Goal: Find specific page/section: Find specific page/section

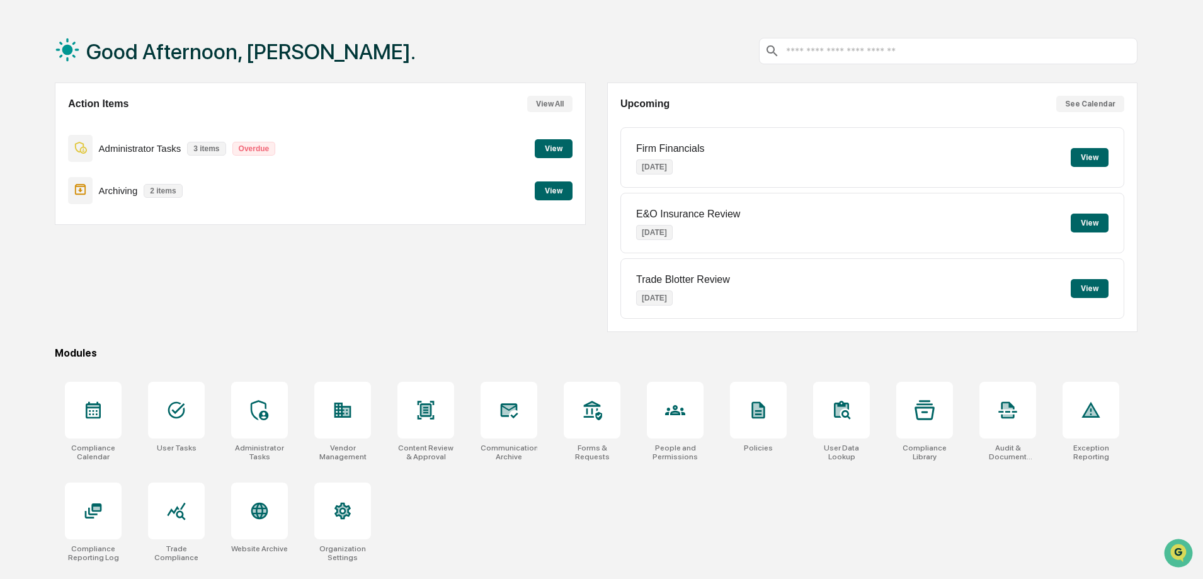
scroll to position [60, 0]
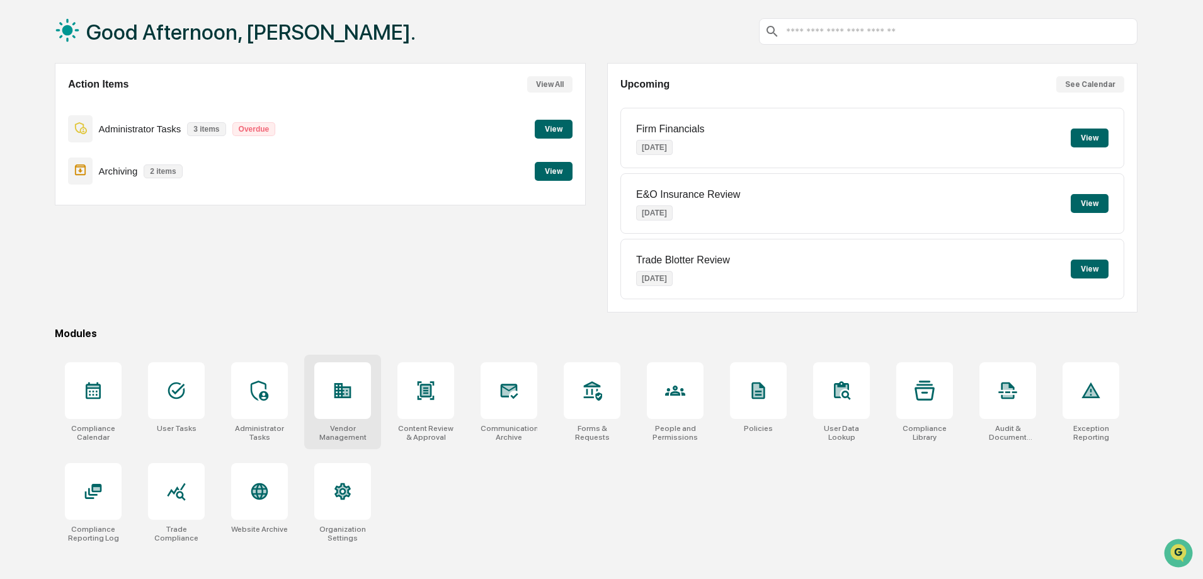
click at [336, 389] on icon at bounding box center [342, 390] width 17 height 15
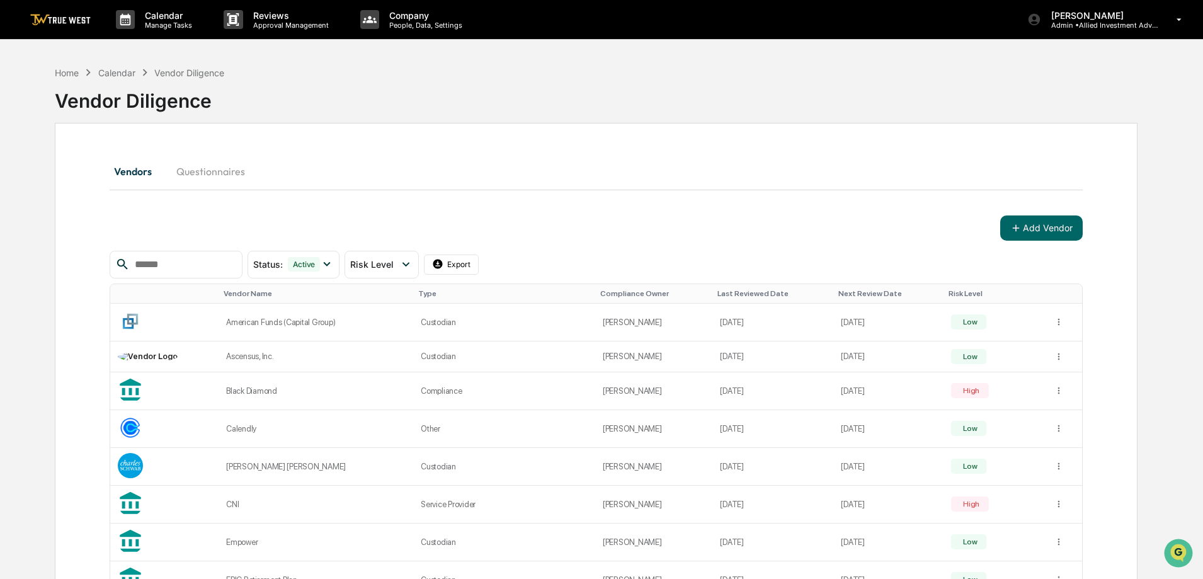
click at [52, 15] on img at bounding box center [60, 20] width 60 height 12
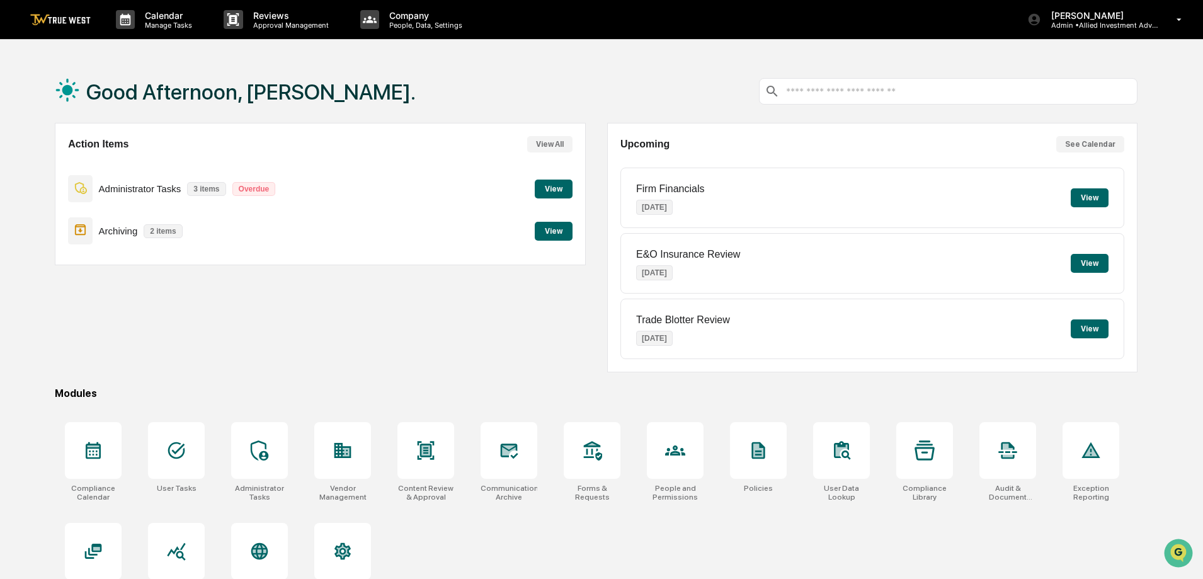
click at [548, 189] on button "View" at bounding box center [554, 189] width 38 height 19
